Goal: Check status: Check status

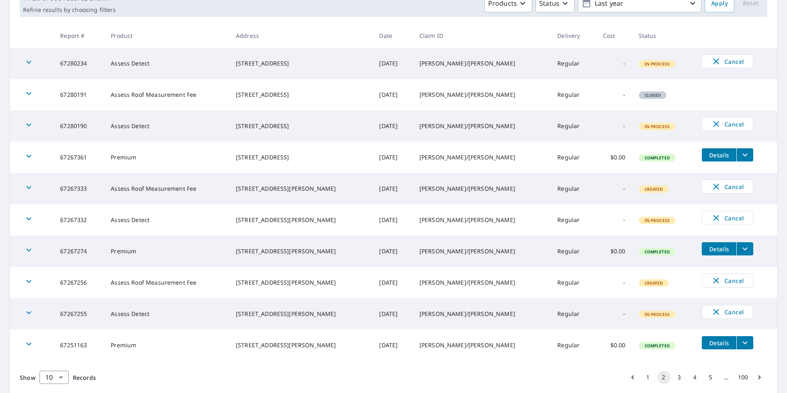
scroll to position [122, 0]
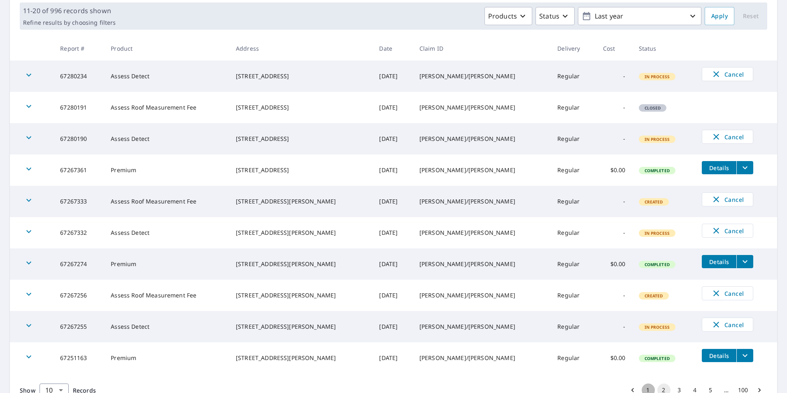
click at [642, 385] on button "1" at bounding box center [648, 389] width 13 height 13
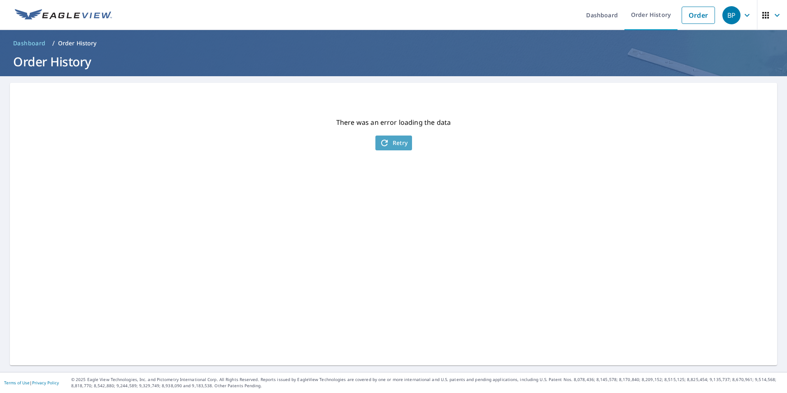
click at [403, 144] on span "Retry" at bounding box center [394, 143] width 28 height 10
click at [400, 143] on span "Retry" at bounding box center [394, 143] width 28 height 10
